Goal: Find specific page/section: Find specific page/section

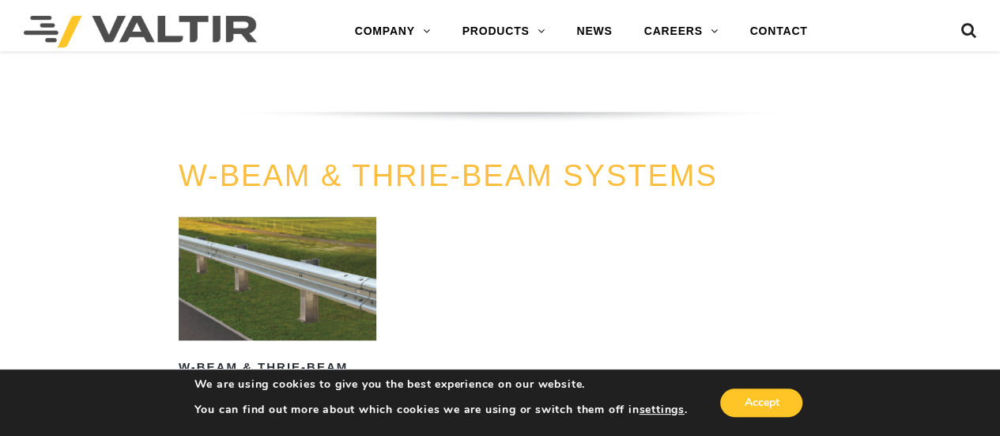
scroll to position [916, 0]
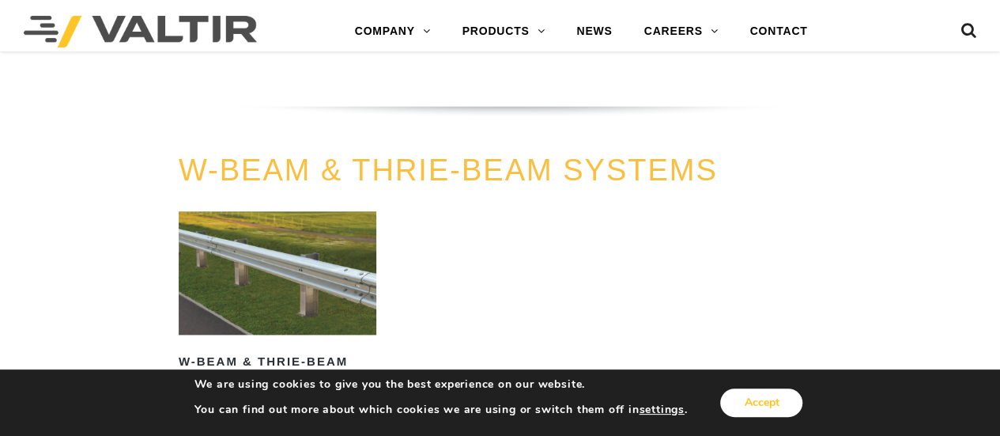
click at [756, 406] on button "Accept" at bounding box center [761, 402] width 82 height 28
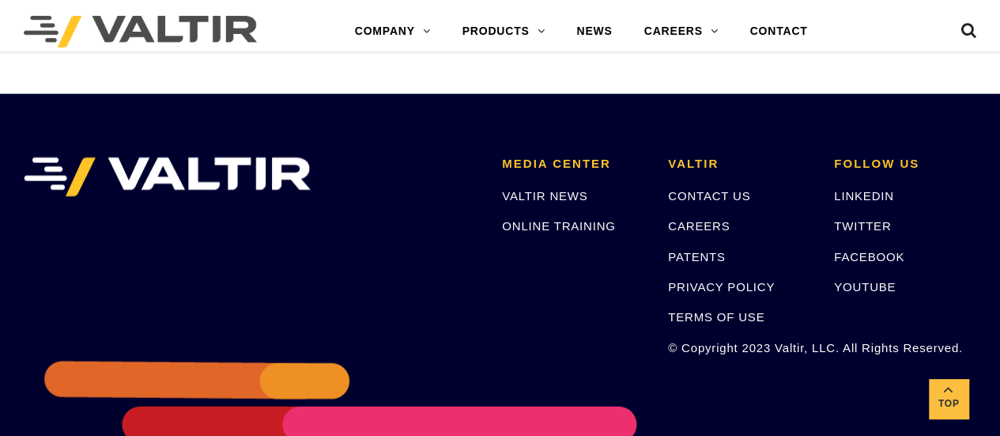
scroll to position [1653, 0]
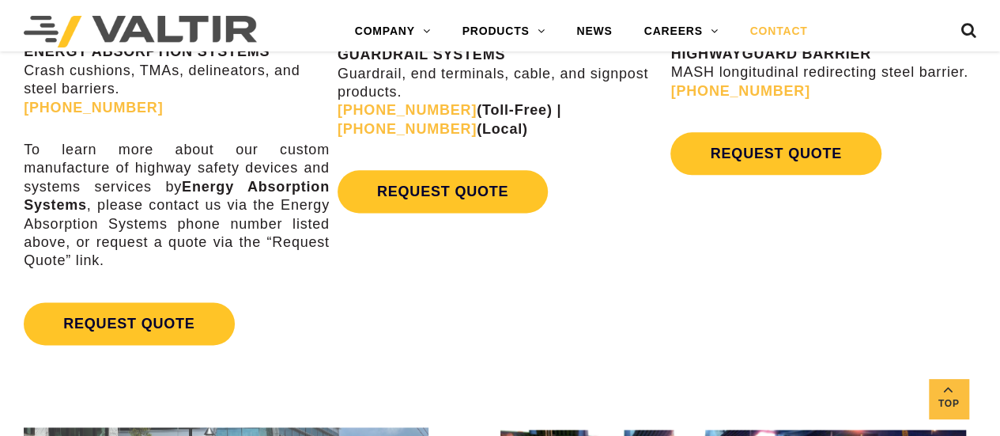
scroll to position [927, 0]
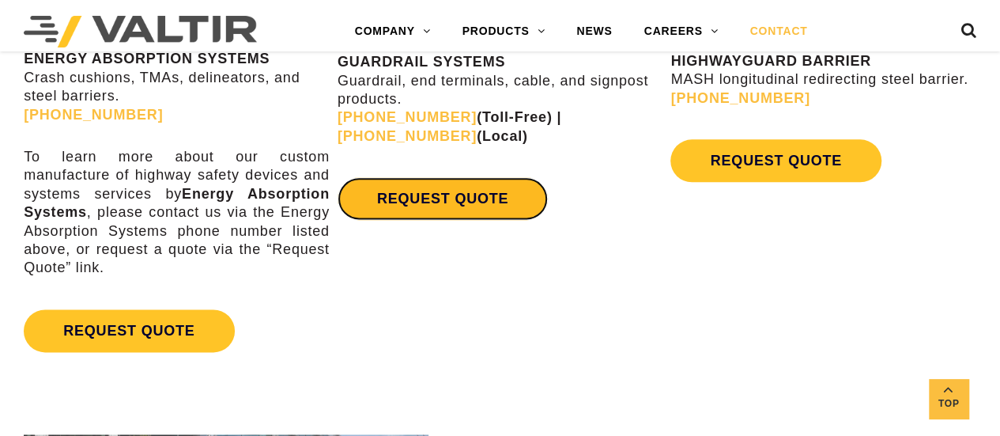
click at [444, 194] on link "REQUEST QUOTE" at bounding box center [443, 198] width 210 height 43
